Goal: Find specific page/section: Find specific page/section

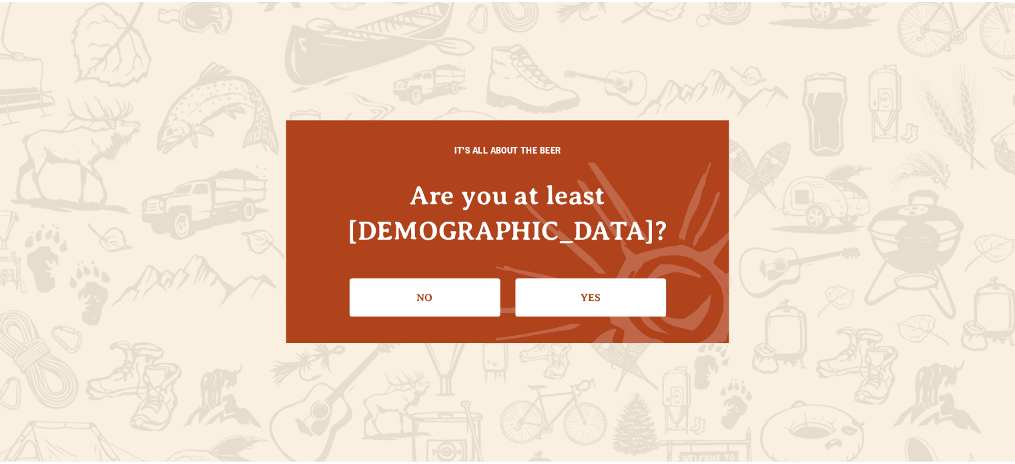
scroll to position [107, 0]
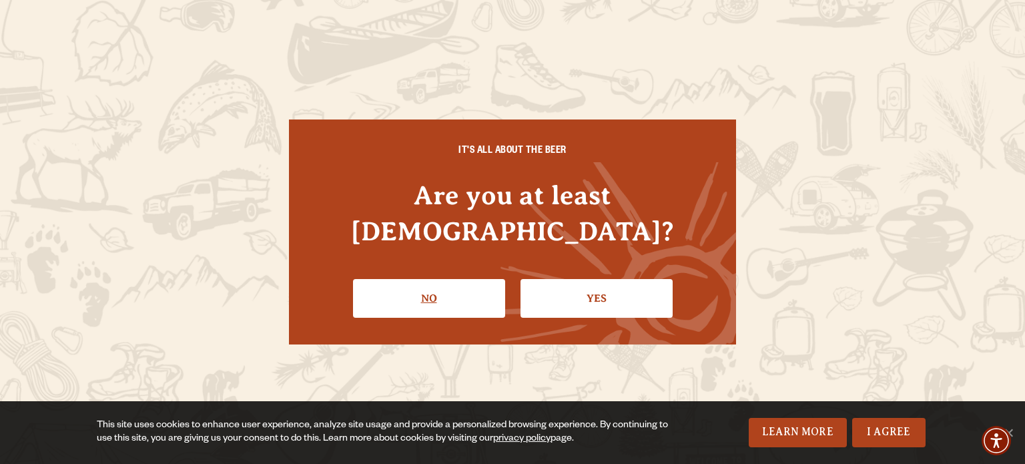
click at [459, 290] on link "No" at bounding box center [429, 298] width 152 height 39
click at [583, 279] on link "Yes" at bounding box center [597, 298] width 152 height 39
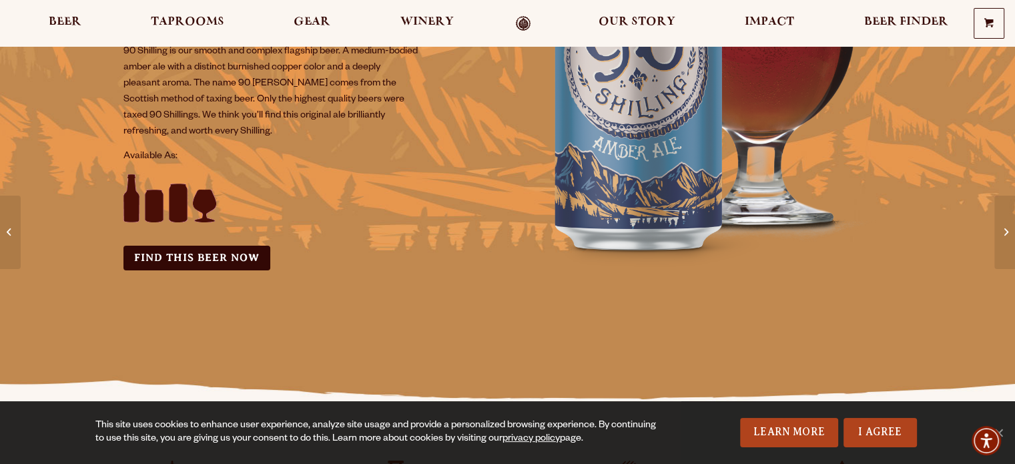
scroll to position [0, 0]
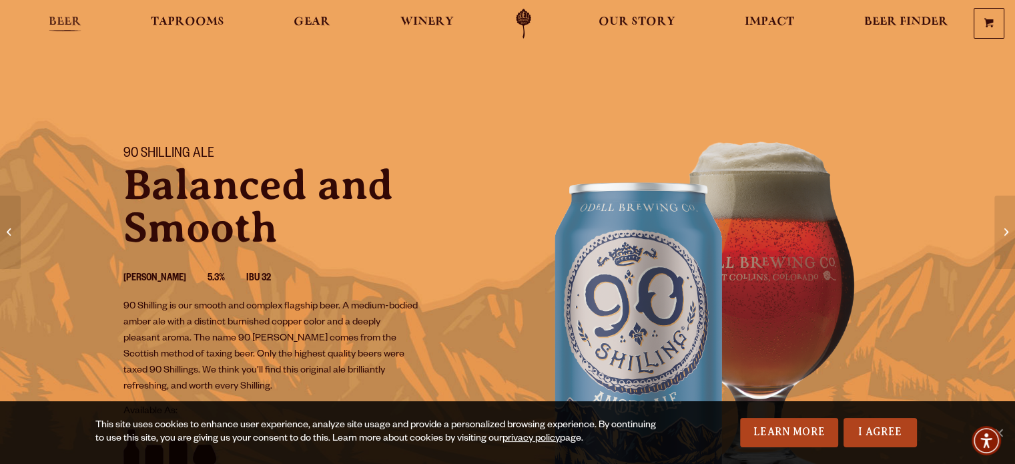
click at [65, 17] on span "Beer" at bounding box center [65, 22] width 33 height 11
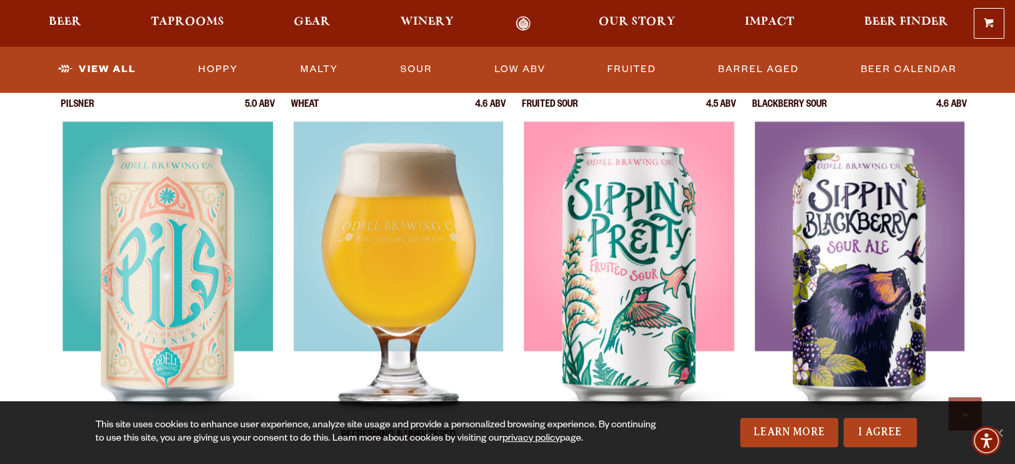
scroll to position [988, 0]
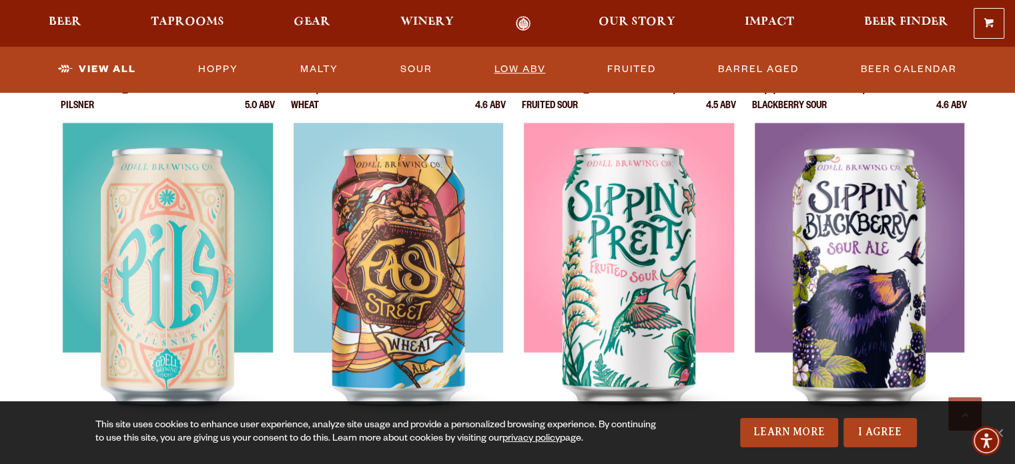
click at [520, 64] on link "Low ABV" at bounding box center [520, 69] width 62 height 31
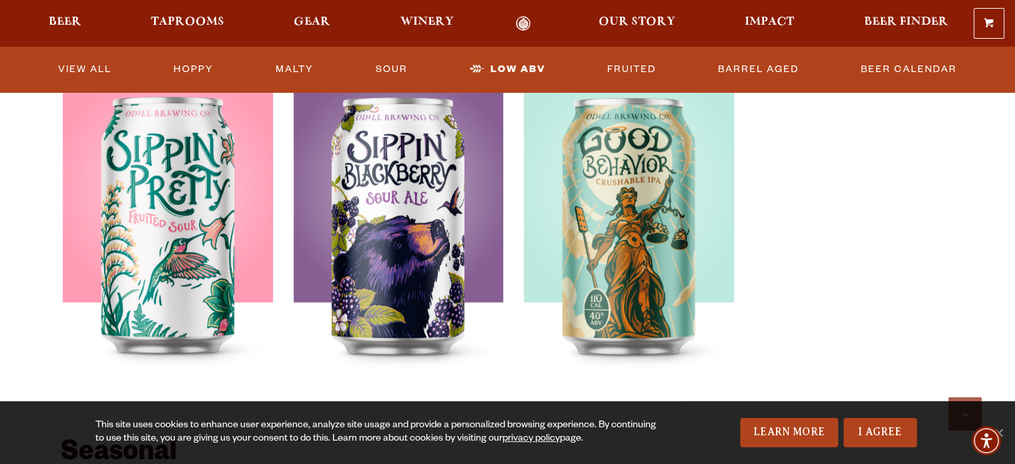
scroll to position [929, 0]
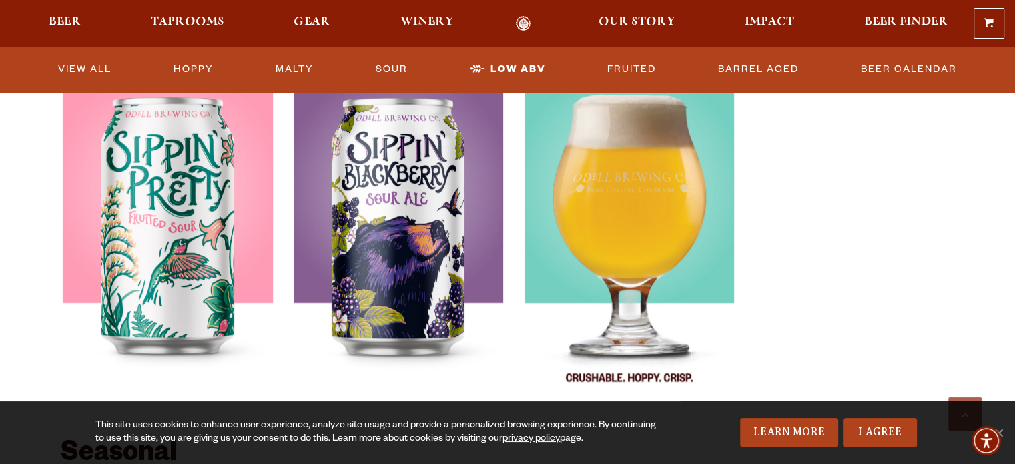
click at [678, 251] on img at bounding box center [629, 240] width 210 height 334
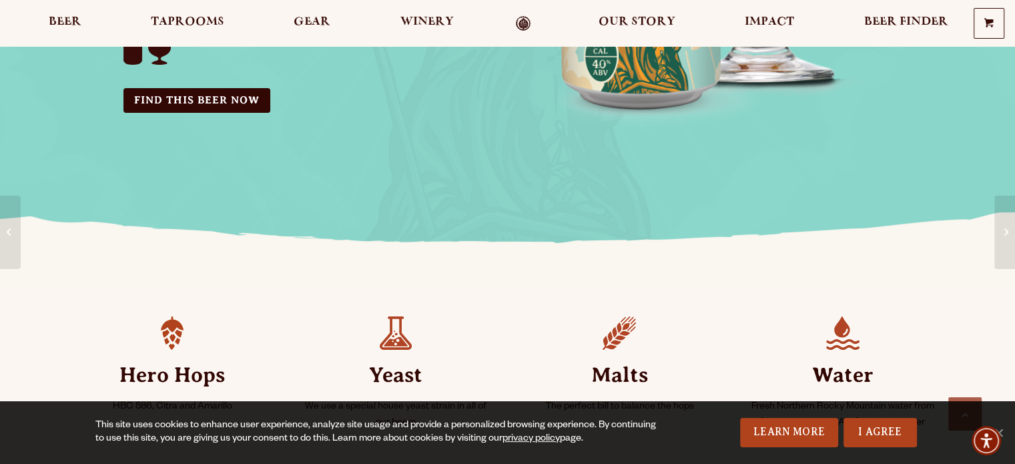
scroll to position [398, 0]
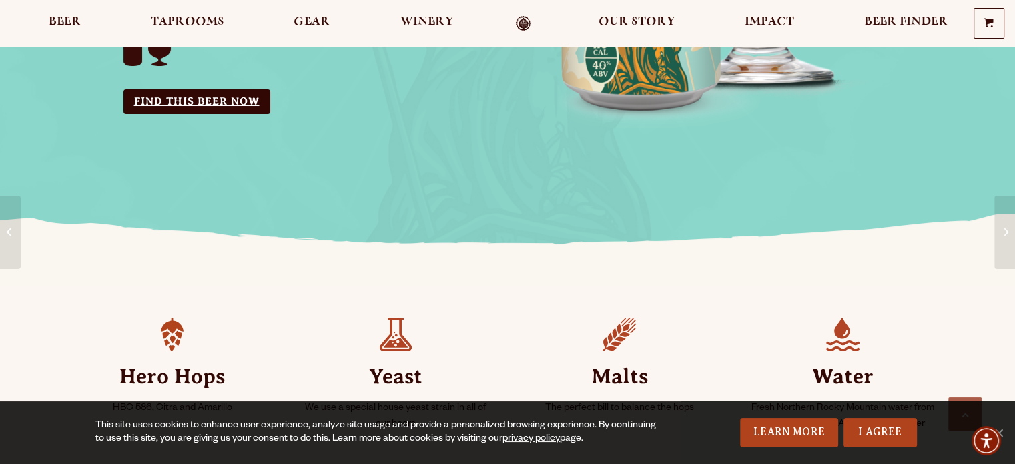
click at [232, 97] on link "Find this Beer Now" at bounding box center [197, 101] width 147 height 25
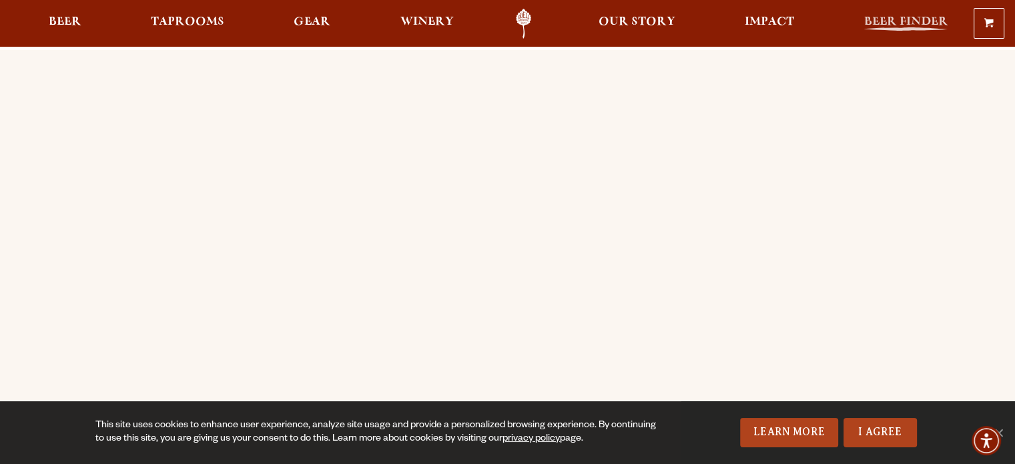
click at [895, 19] on span "Beer Finder" at bounding box center [906, 22] width 84 height 11
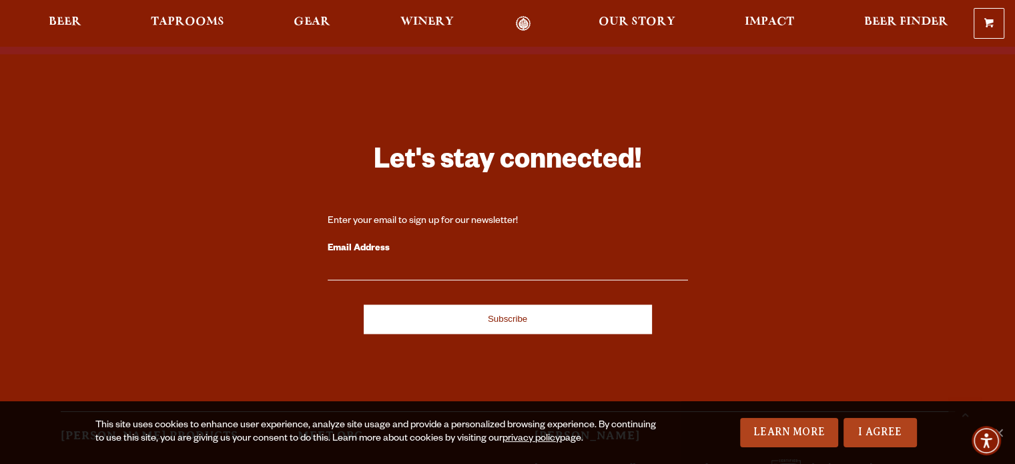
scroll to position [2218, 0]
